Goal: Information Seeking & Learning: Learn about a topic

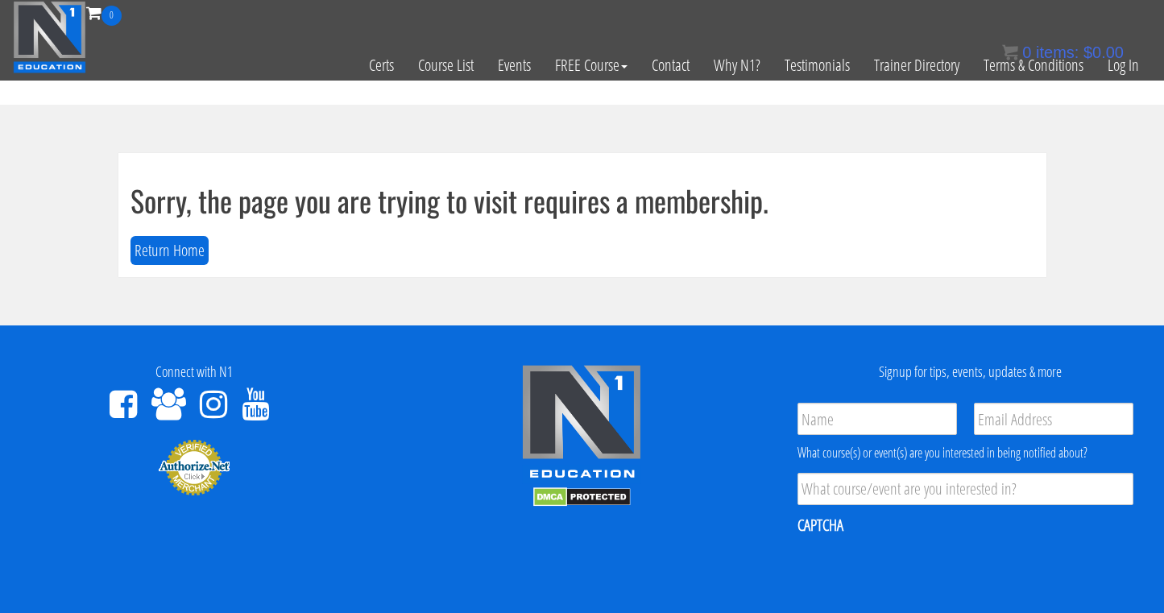
scroll to position [3, 0]
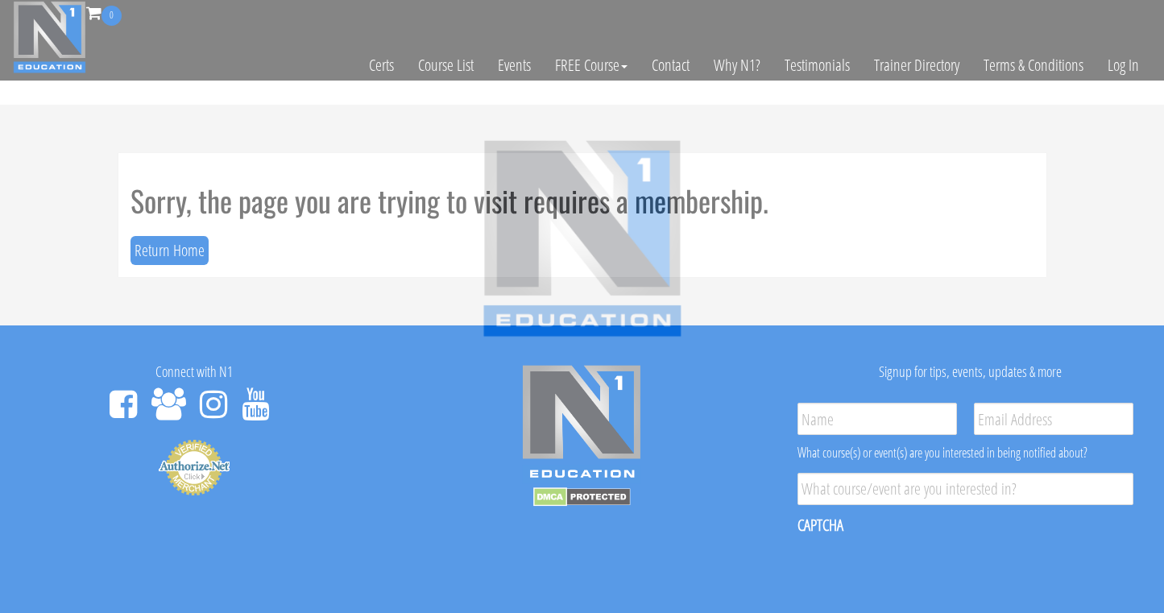
scroll to position [3, 0]
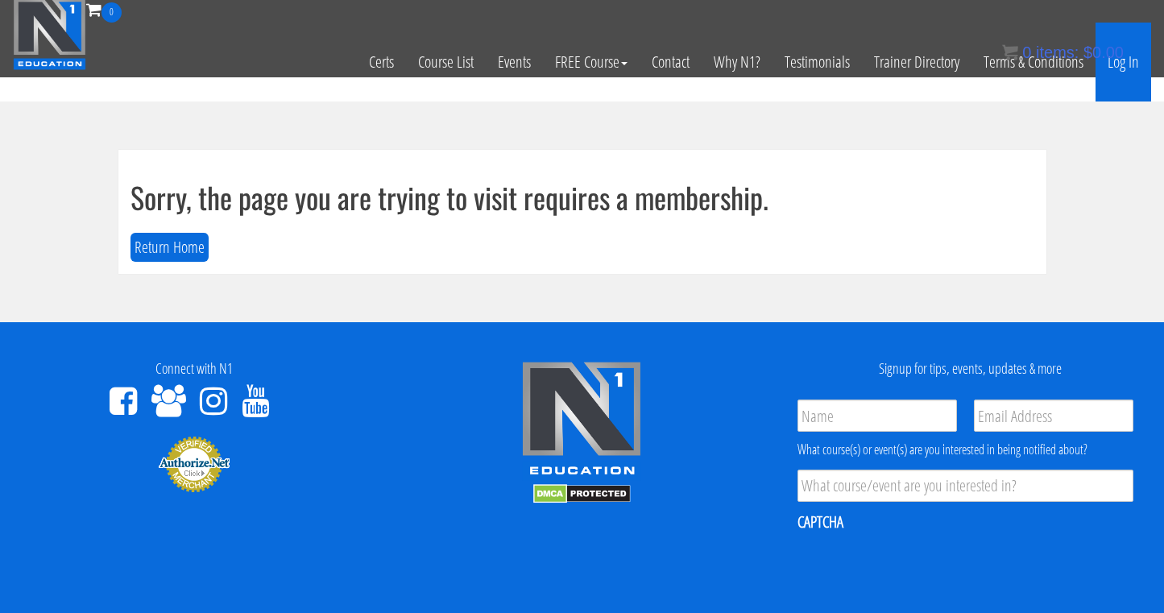
click at [1122, 64] on link "Log In" at bounding box center [1123, 62] width 56 height 79
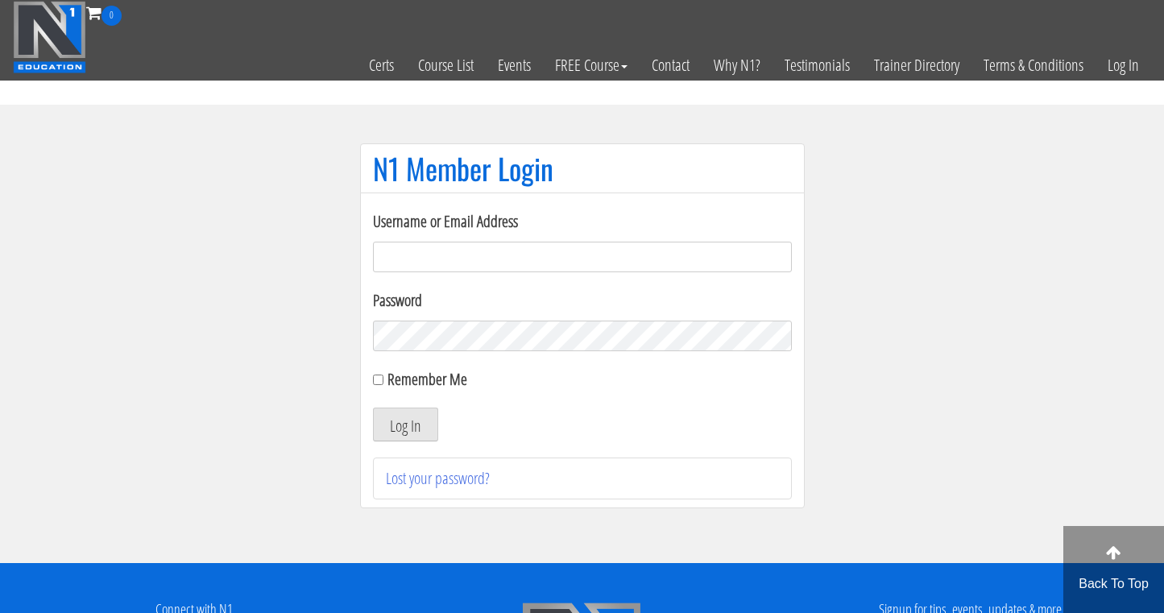
type input "info@timothypt.nl"
click at [404, 424] on button "Log In" at bounding box center [405, 424] width 65 height 34
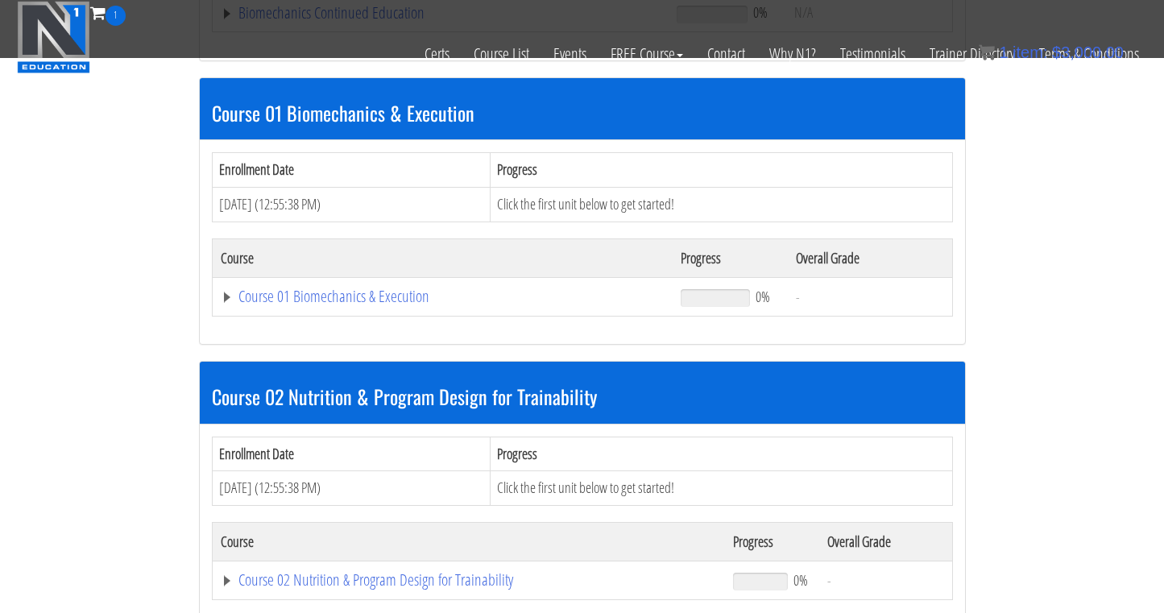
scroll to position [446, 0]
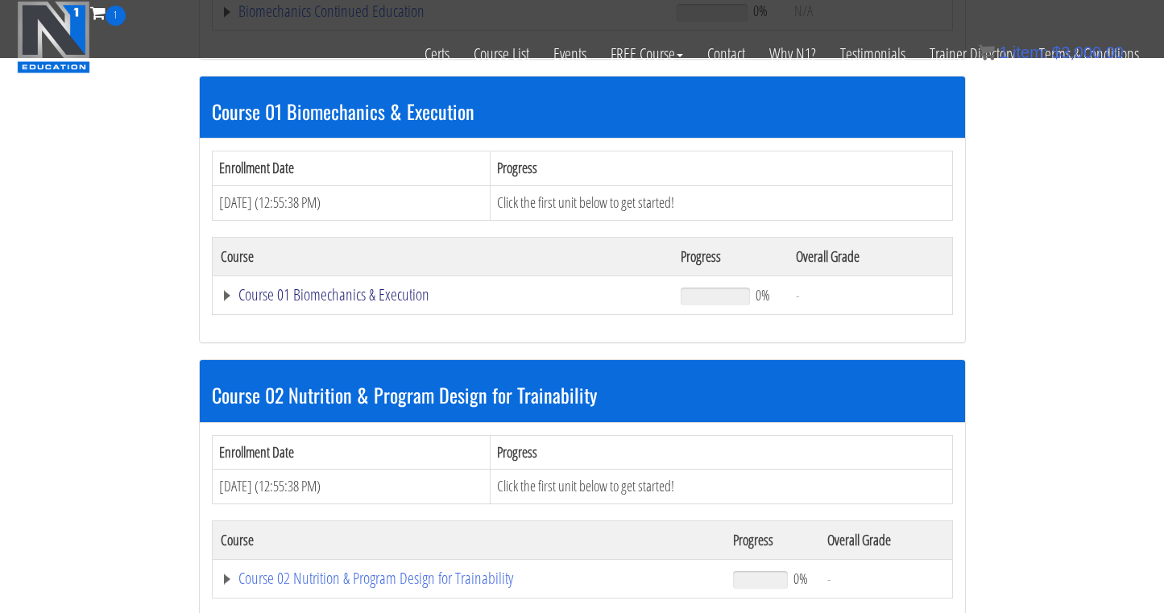
click at [325, 294] on link "Course 01 Biomechanics & Execution" at bounding box center [443, 295] width 444 height 16
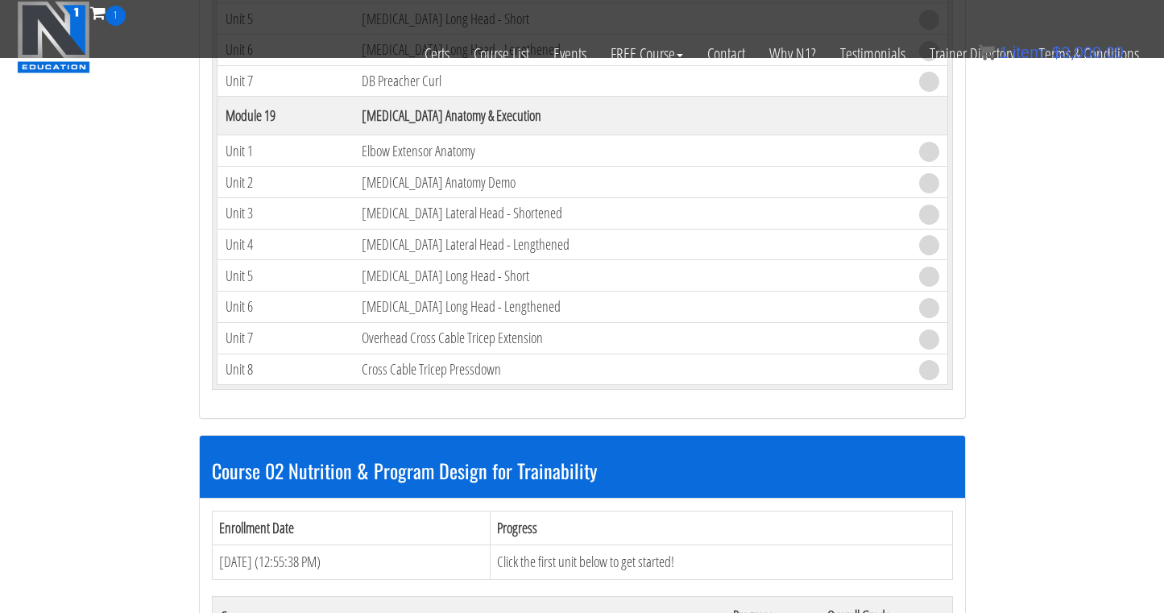
scroll to position [5235, 0]
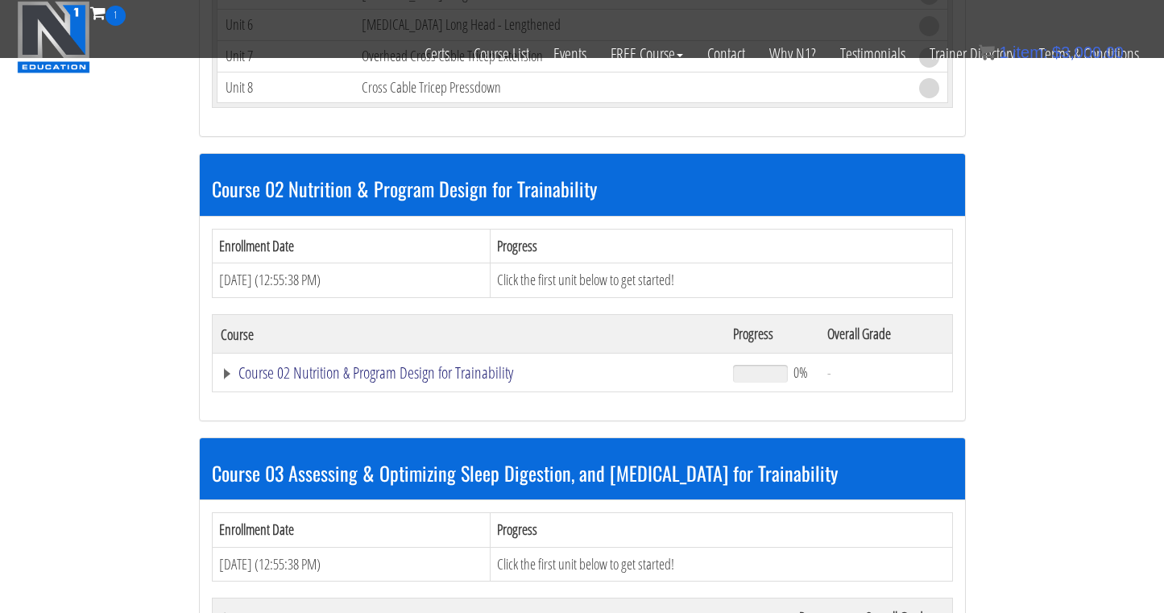
click at [227, 373] on link "Course 02 Nutrition & Program Design for Trainability" at bounding box center [469, 373] width 497 height 16
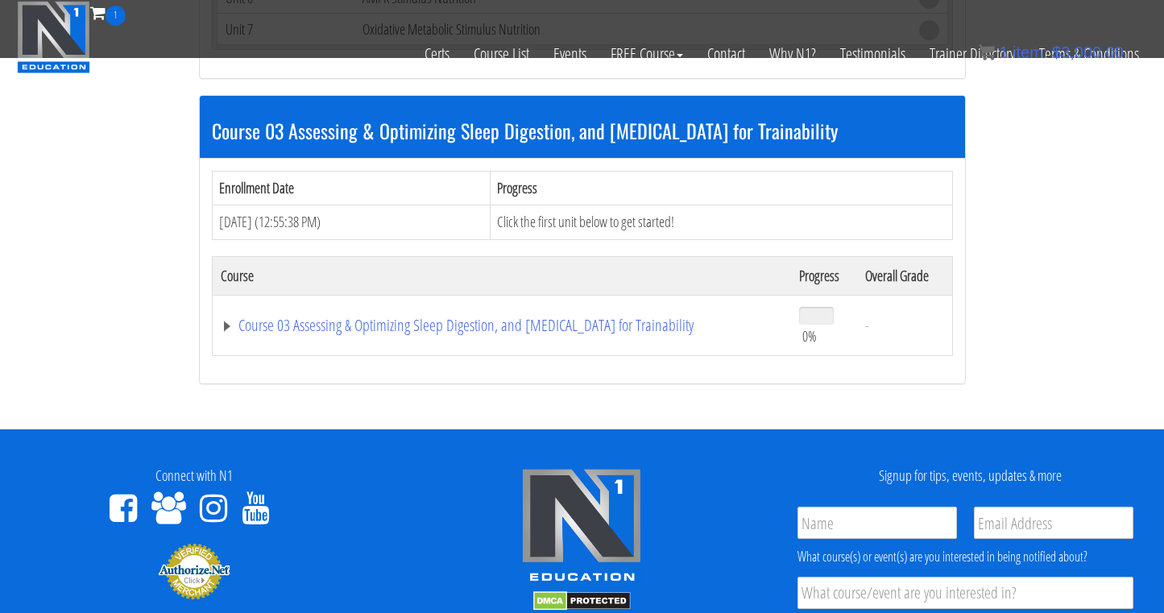
scroll to position [8951, 0]
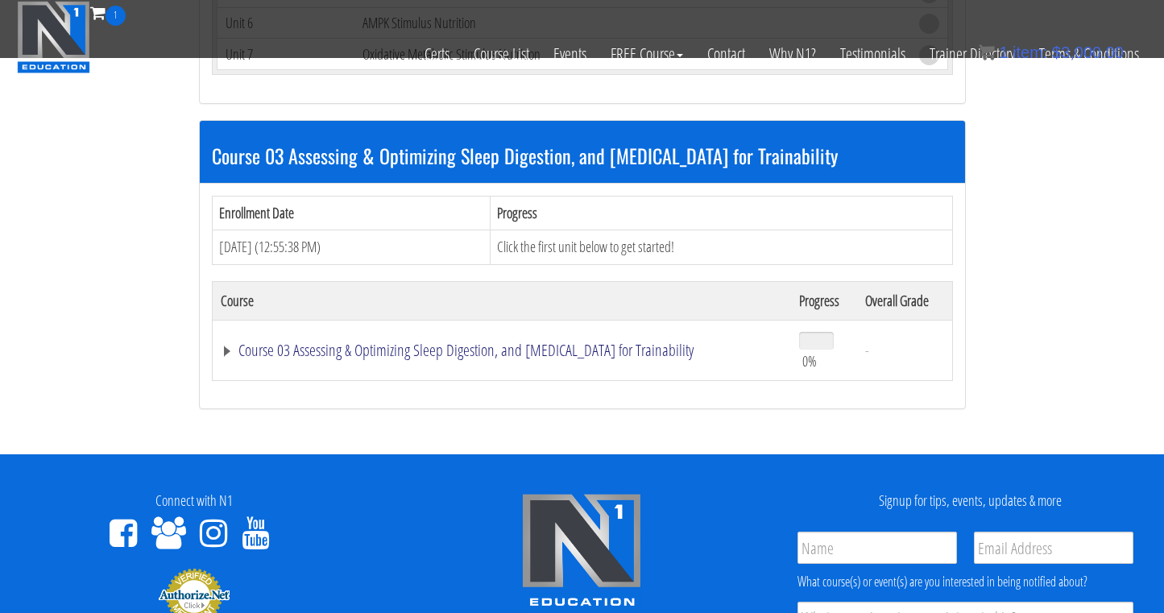
click at [236, 342] on link "Course 03 Assessing & Optimizing Sleep Digestion, and Stress Management for Tra…" at bounding box center [502, 350] width 562 height 16
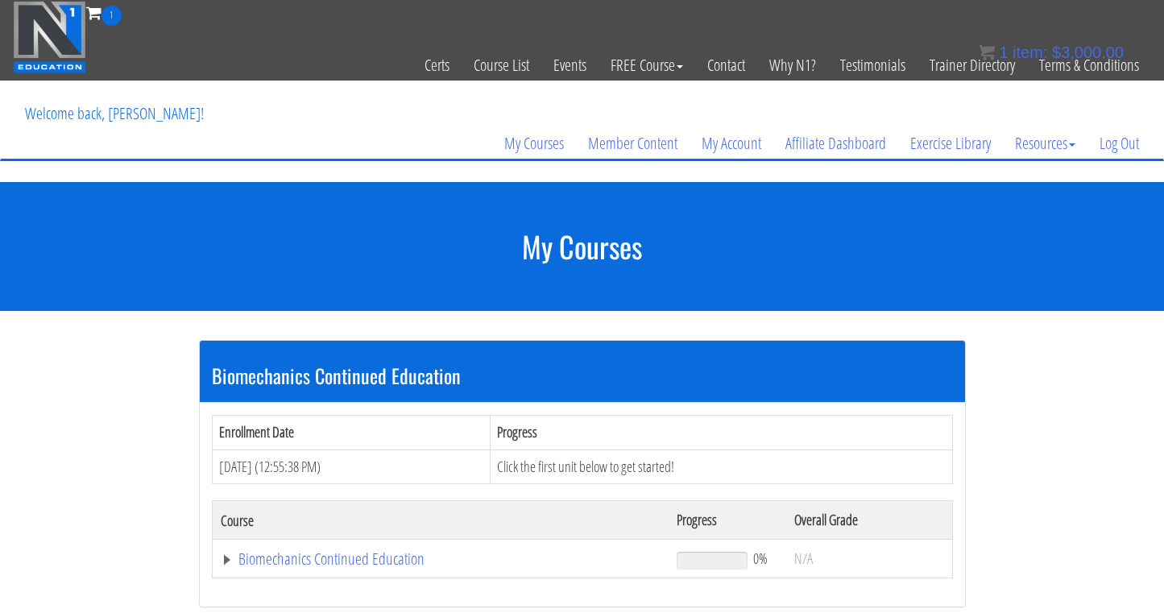
scroll to position [0, 0]
